Goal: Transaction & Acquisition: Download file/media

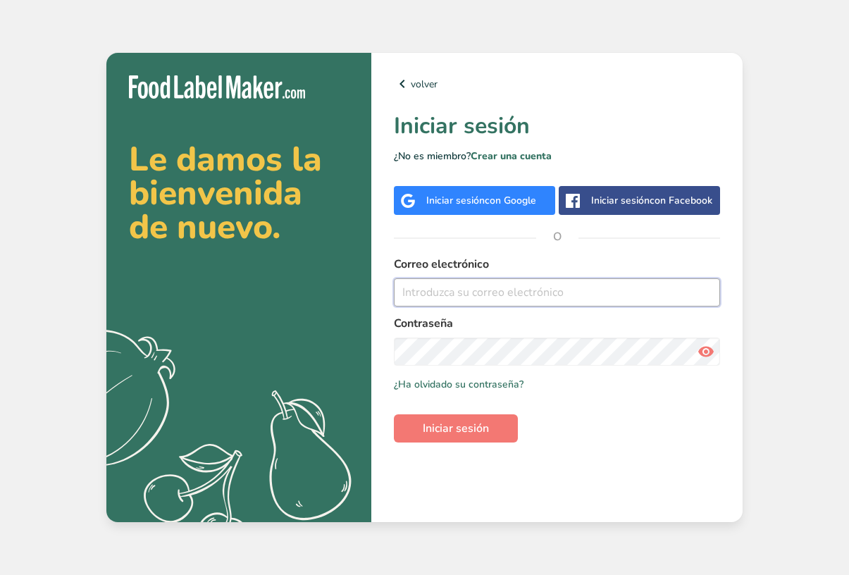
type input "[EMAIL_ADDRESS][PERSON_NAME][DOMAIN_NAME]"
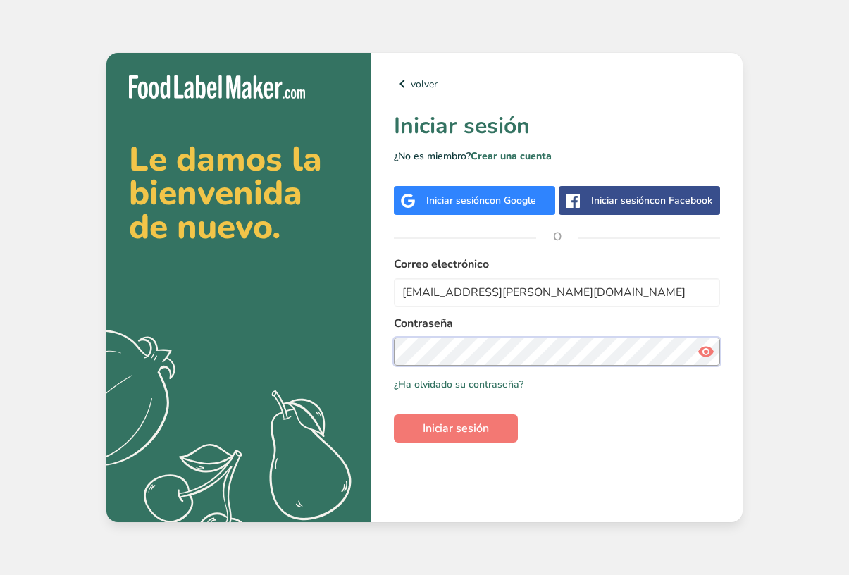
click at [456, 428] on button "Iniciar sesión" at bounding box center [456, 428] width 124 height 28
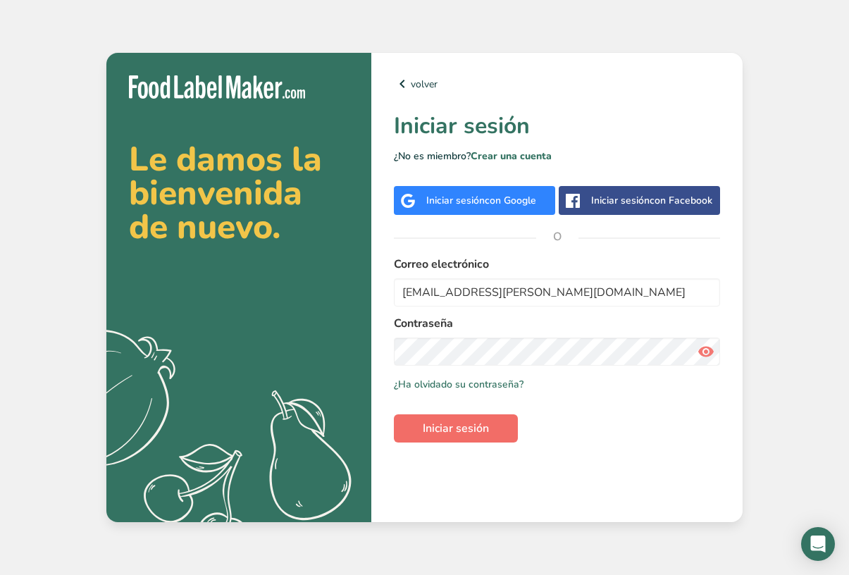
click at [502, 432] on button "Iniciar sesión" at bounding box center [456, 428] width 124 height 28
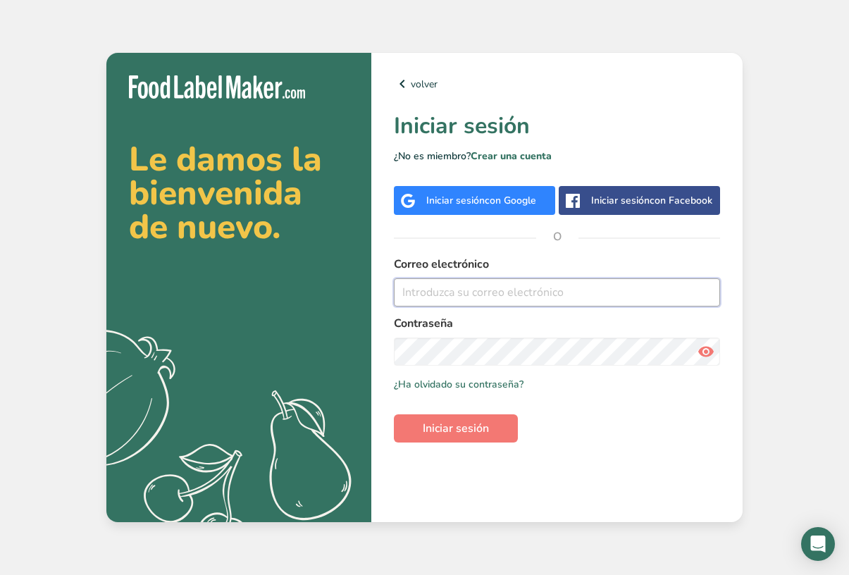
type input "[EMAIL_ADDRESS][PERSON_NAME][DOMAIN_NAME]"
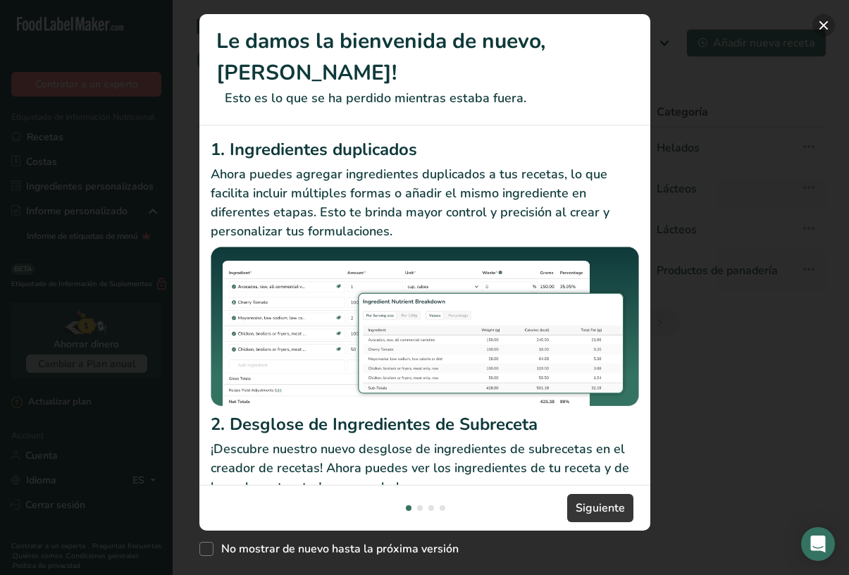
click at [827, 27] on button "New Features" at bounding box center [823, 25] width 23 height 23
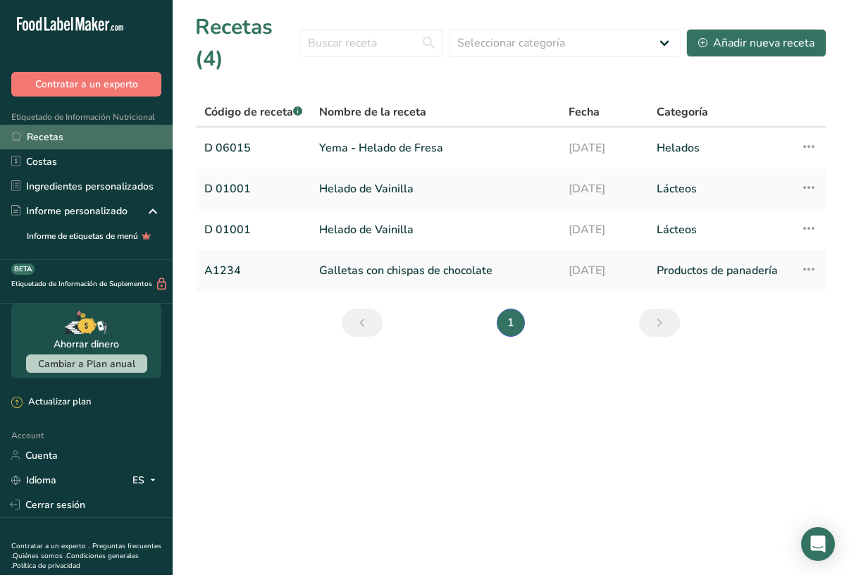
click at [94, 131] on link "Recetas" at bounding box center [86, 137] width 173 height 25
click at [51, 138] on link "Recetas" at bounding box center [86, 137] width 173 height 25
click at [220, 144] on link "D 06015" at bounding box center [253, 148] width 98 height 30
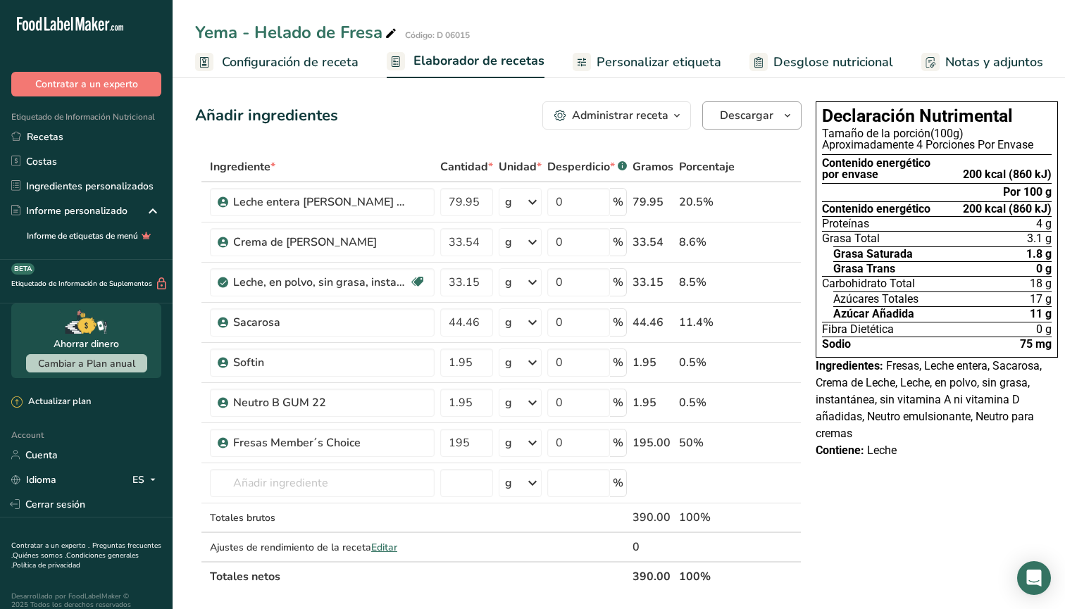
click at [736, 118] on span "Descargar" at bounding box center [747, 115] width 54 height 17
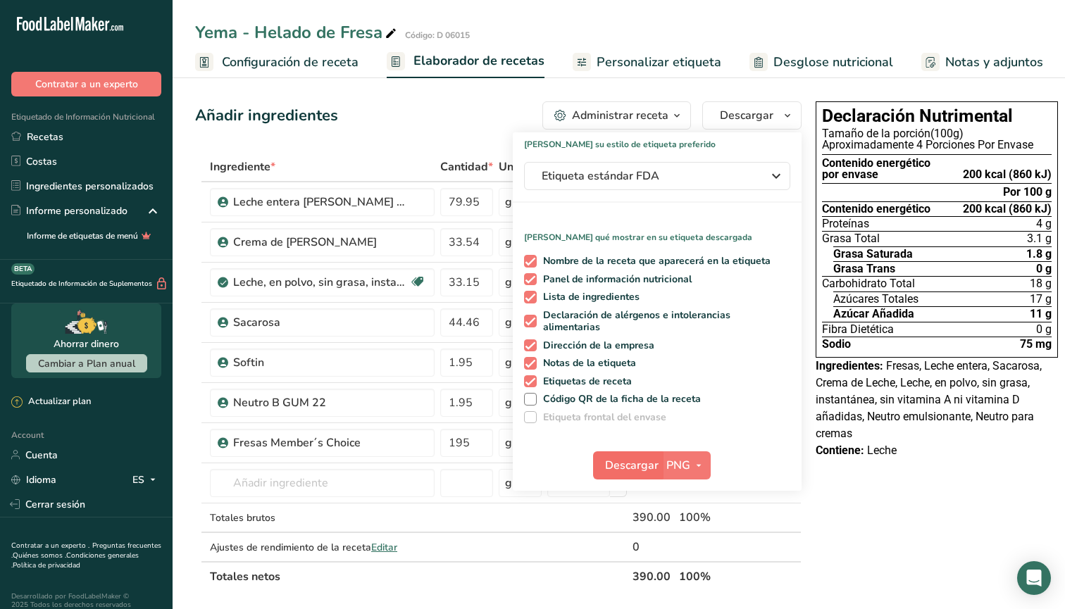
click at [638, 465] on span "Descargar" at bounding box center [632, 465] width 54 height 17
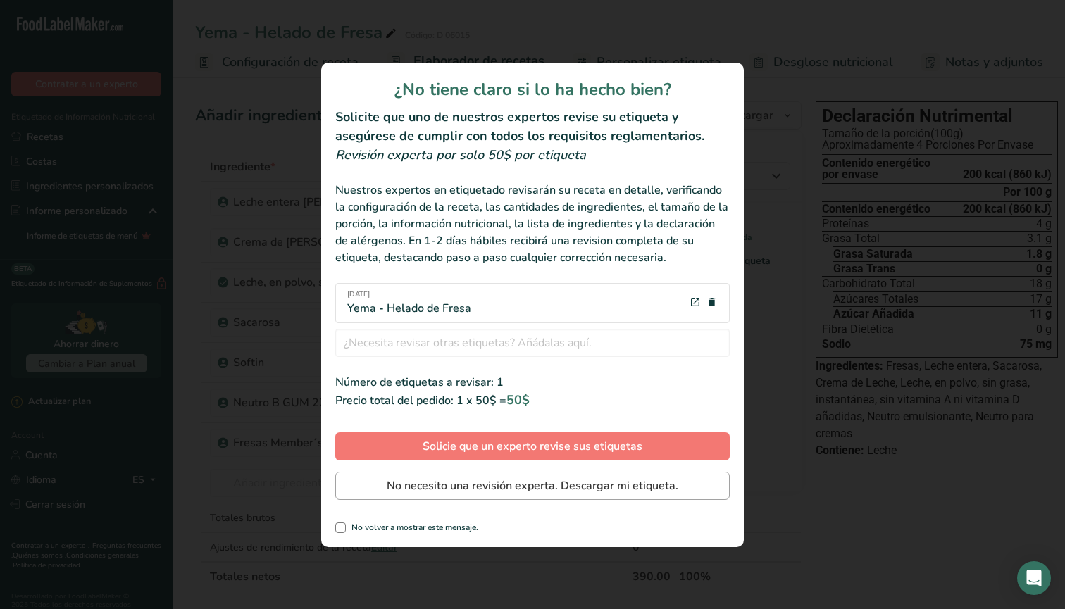
click at [552, 487] on span "No necesito una revisión experta. Descargar mi etiqueta." at bounding box center [533, 485] width 292 height 17
